Goal: Complete application form

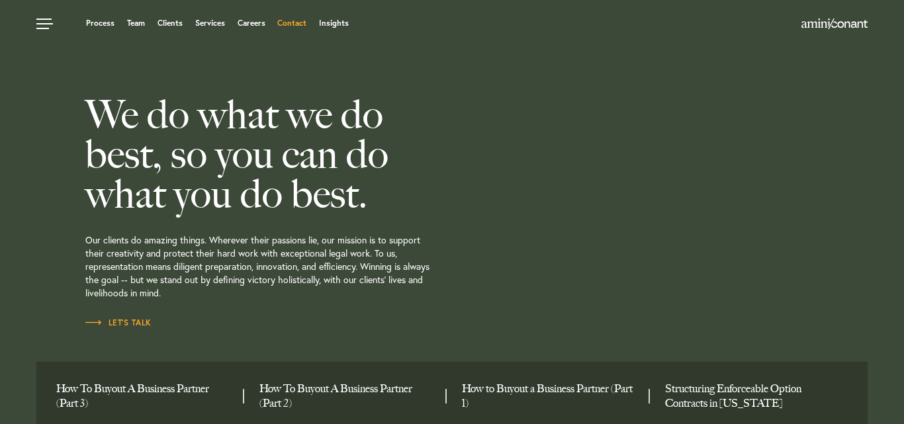
click at [289, 23] on link "Contact" at bounding box center [291, 23] width 29 height 8
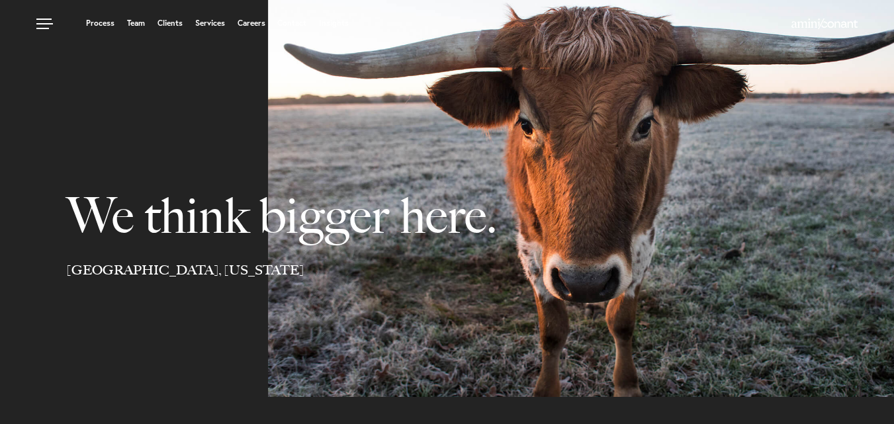
select select "Austin"
select select "Business and Civil Litigation"
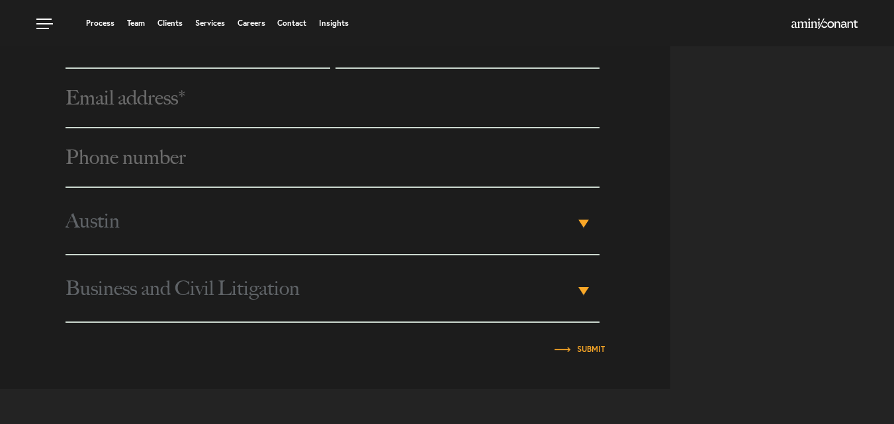
scroll to position [510, 0]
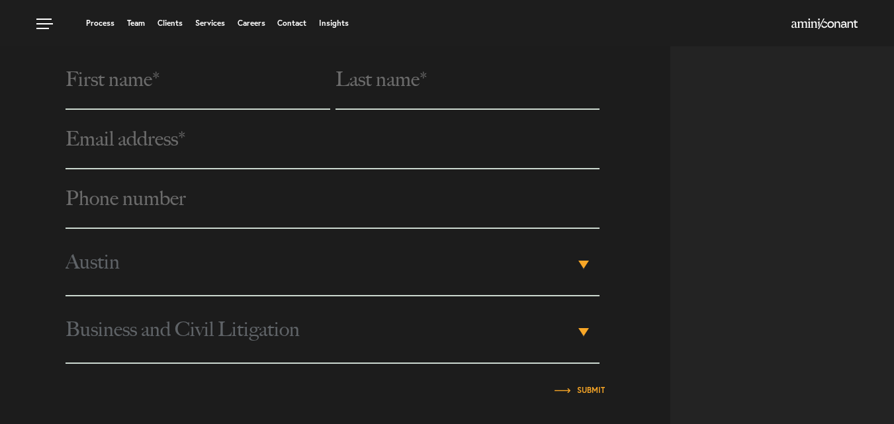
click at [211, 91] on input "text" at bounding box center [198, 80] width 264 height 60
type input "[PERSON_NAME]"
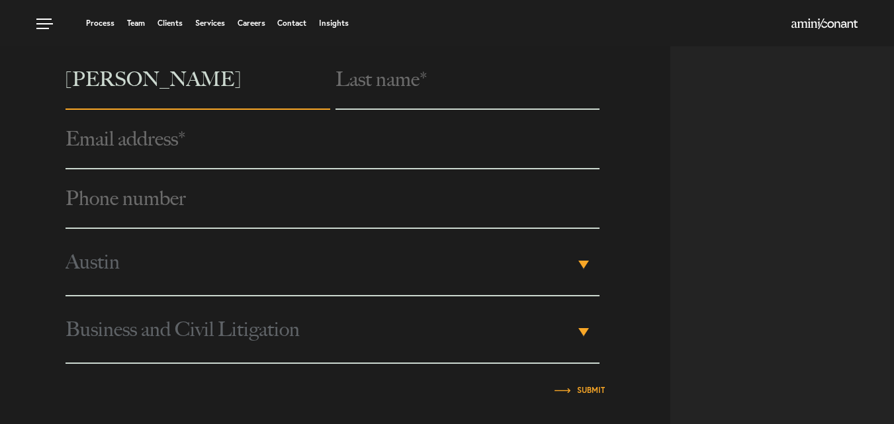
type input "[PERSON_NAME]"
type input "[EMAIL_ADDRESS][DOMAIN_NAME]"
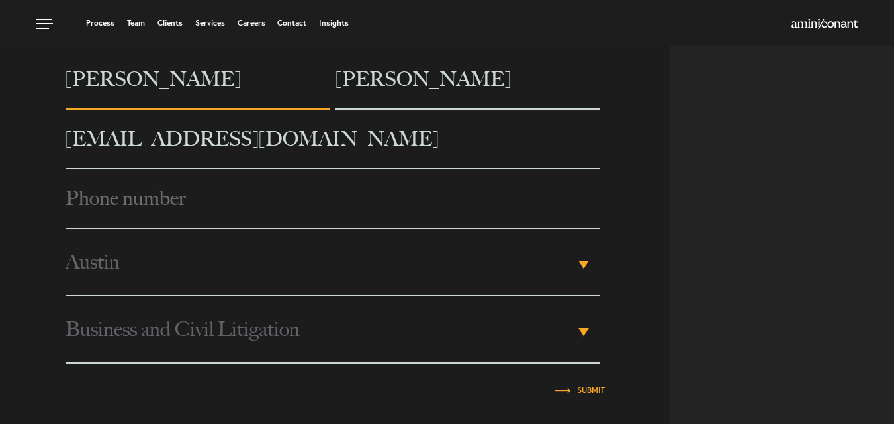
type input "2027651092"
type input "Shamrock Well & Pump Inc."
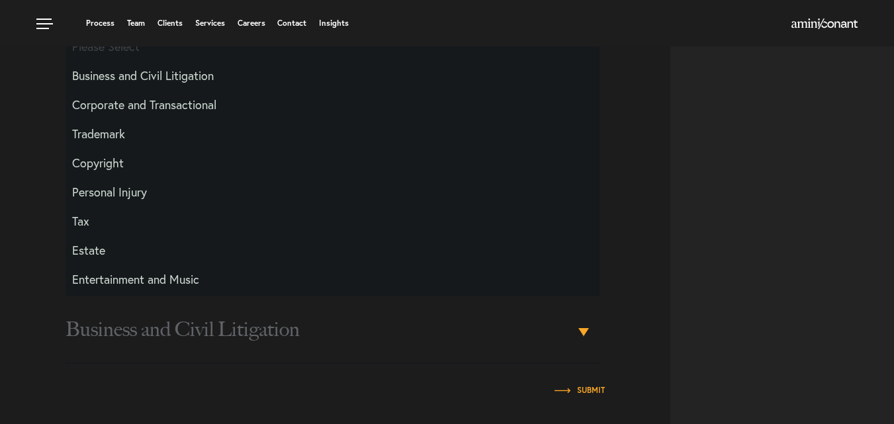
click at [156, 105] on li "Corporate and Transactional" at bounding box center [333, 104] width 534 height 29
select select "Transactional and Corporate"
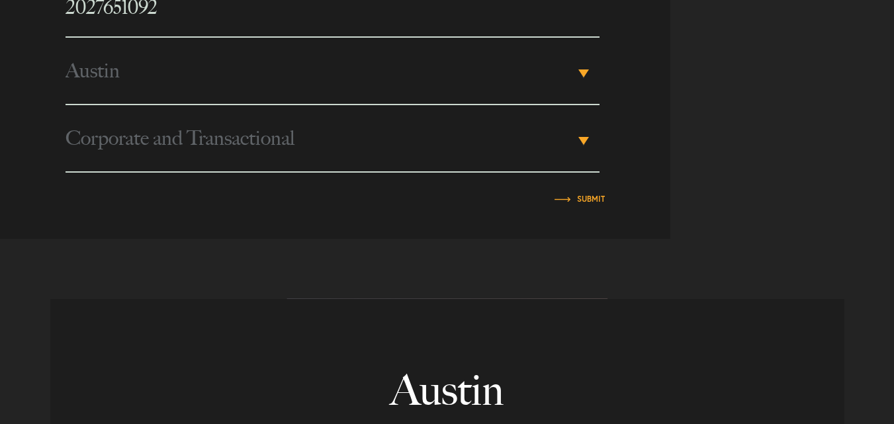
scroll to position [709, 0]
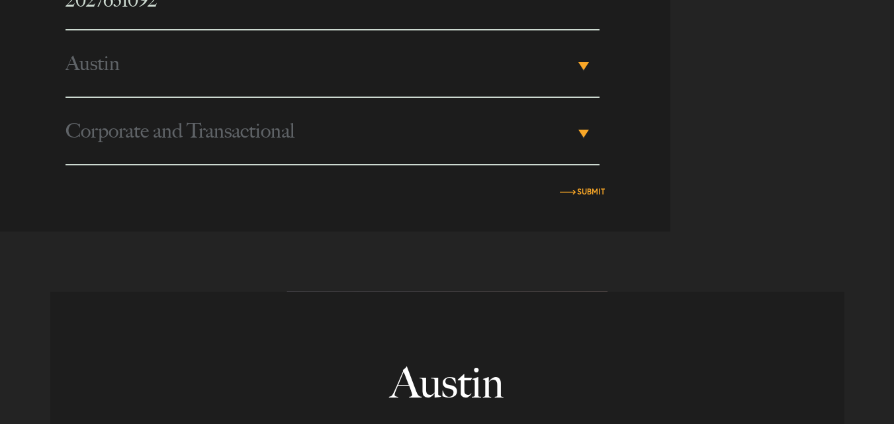
click at [595, 195] on input "Submit" at bounding box center [591, 192] width 28 height 8
